Goal: Transaction & Acquisition: Purchase product/service

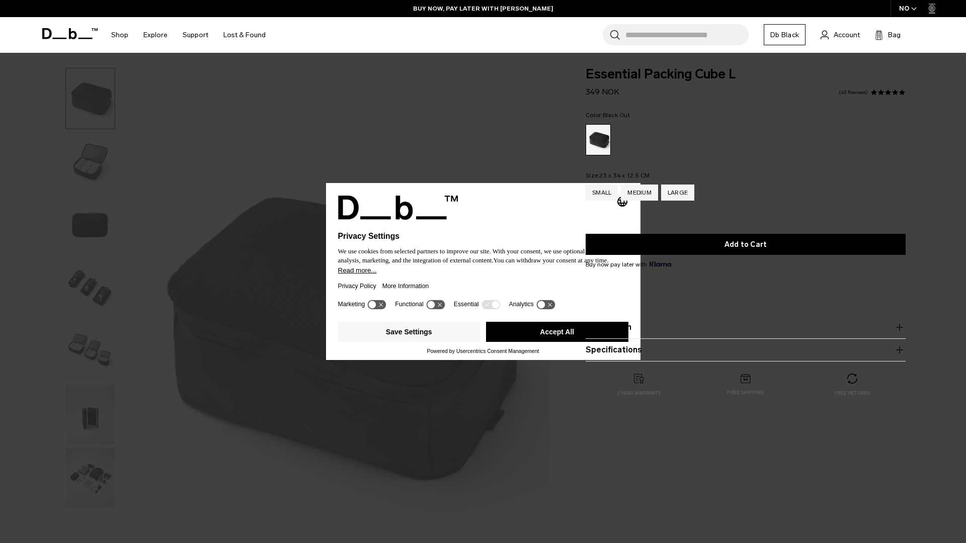
click at [483, 8] on link "BUY NOW, PAY LATER WITH [PERSON_NAME]" at bounding box center [483, 8] width 140 height 9
